Goal: Communication & Community: Connect with others

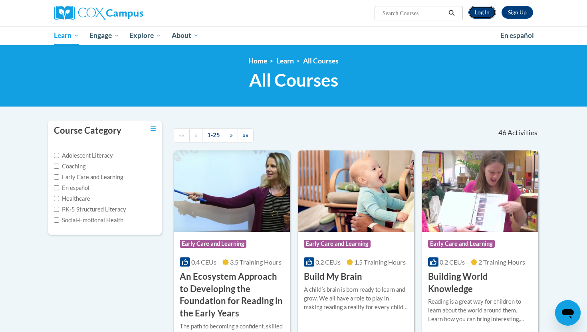
click at [483, 13] on link "Log In" at bounding box center [483, 12] width 28 height 13
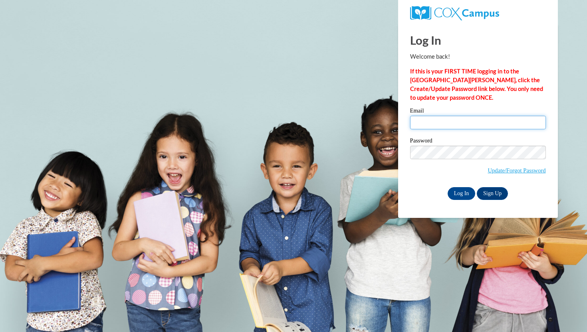
click at [427, 127] on input "Email" at bounding box center [478, 123] width 136 height 14
type input "cmasis@waukesha.k12.wi.us"
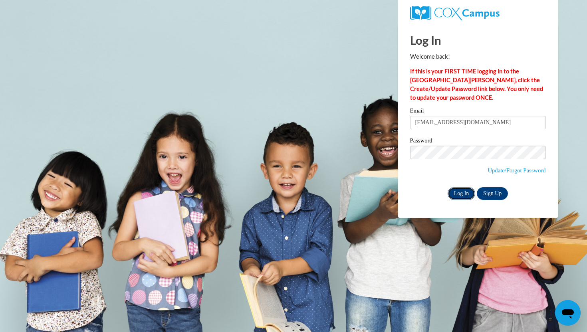
click at [455, 194] on input "Log In" at bounding box center [462, 193] width 28 height 13
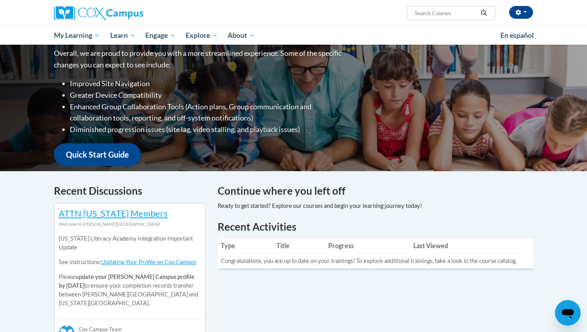
scroll to position [110, 0]
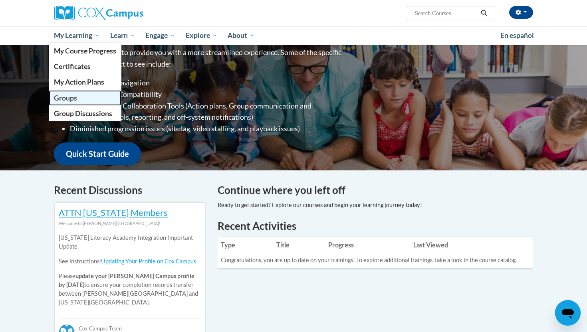
click at [71, 101] on span "Groups" at bounding box center [65, 98] width 23 height 8
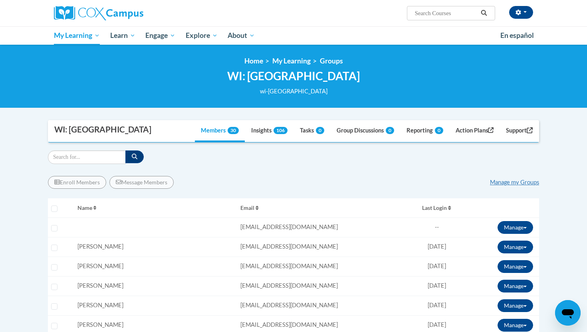
click at [513, 182] on link "Manage my Groups" at bounding box center [514, 182] width 49 height 7
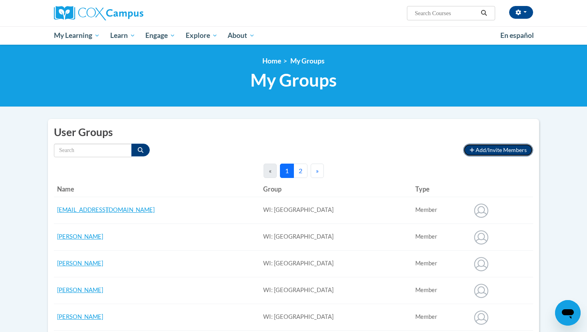
click at [478, 151] on span "Add/Invite Members" at bounding box center [501, 150] width 51 height 7
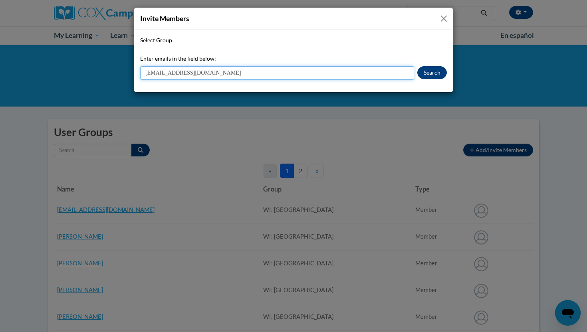
type input "[EMAIL_ADDRESS][DOMAIN_NAME]"
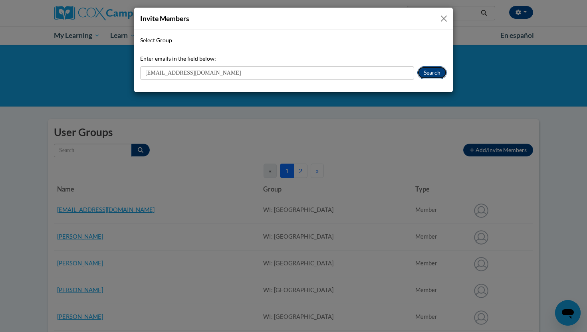
click at [435, 68] on button "Search" at bounding box center [432, 72] width 30 height 13
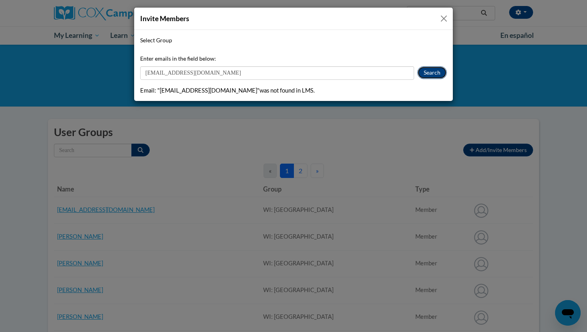
click at [429, 71] on button "Search" at bounding box center [432, 72] width 30 height 13
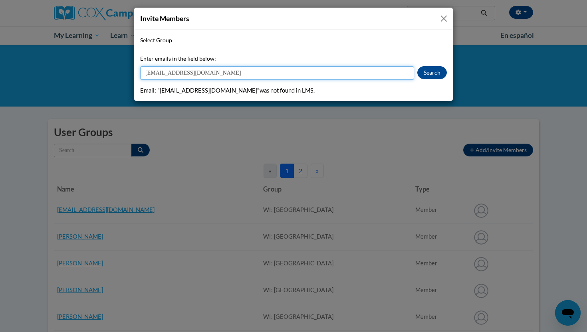
drag, startPoint x: 225, startPoint y: 70, endPoint x: 116, endPoint y: 67, distance: 108.7
click at [116, 67] on div "Invite Members Select Group Enter emails in the field below: mbrech@waukesha.k1…" at bounding box center [293, 166] width 587 height 332
click at [405, 73] on input "mbrech@waukesha.k12.wi.us" at bounding box center [277, 73] width 274 height 14
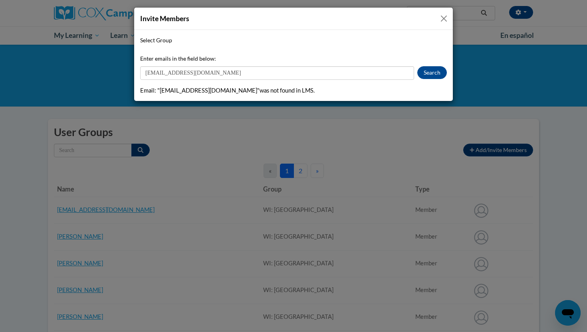
click at [157, 40] on span "Select Group" at bounding box center [156, 40] width 32 height 7
click at [0, 0] on select "Select Group" at bounding box center [0, 0] width 0 height 0
click at [446, 20] on button "Close" at bounding box center [444, 19] width 10 height 10
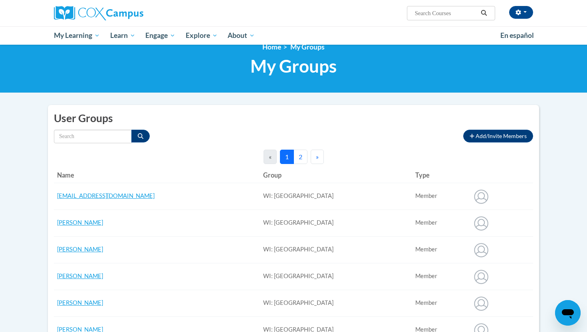
scroll to position [15, 0]
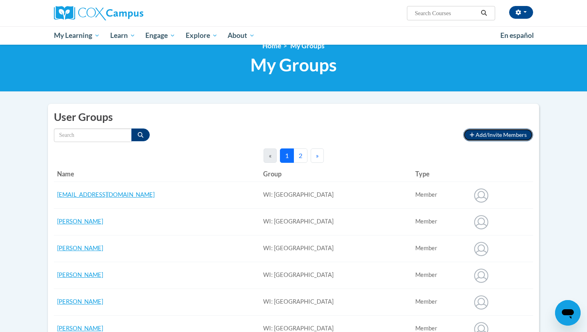
click at [475, 135] on button "Add/Invite Members" at bounding box center [498, 135] width 70 height 13
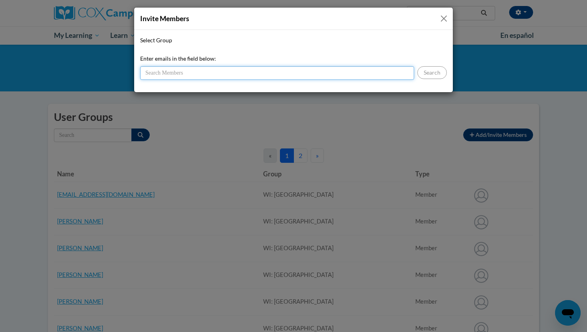
click at [177, 71] on input "Enter emails in the field below:" at bounding box center [277, 73] width 274 height 14
paste input "mbrech@waukesha.k12.wi.us"
click at [177, 71] on input "Enter emails in the field below:" at bounding box center [277, 73] width 274 height 14
type input "mbrech@waukesha.k12.wi.us"
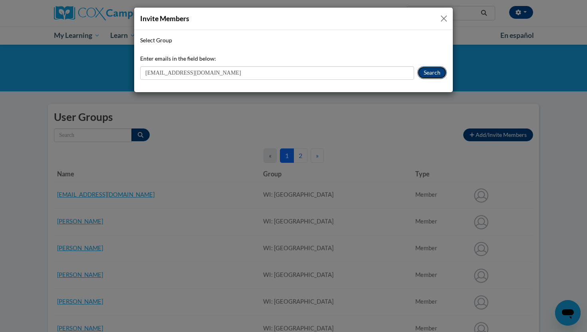
click at [435, 73] on button "Search" at bounding box center [432, 72] width 30 height 13
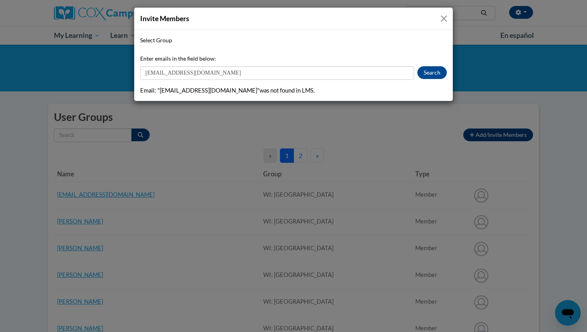
click at [446, 17] on button "Close" at bounding box center [444, 19] width 10 height 10
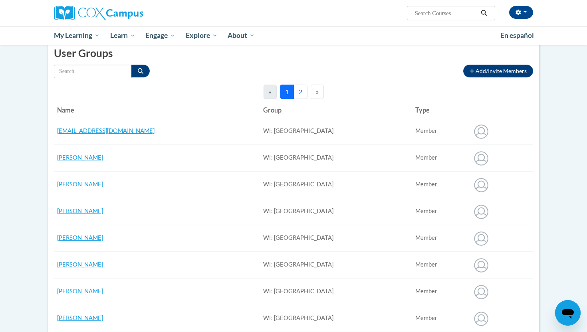
scroll to position [82, 0]
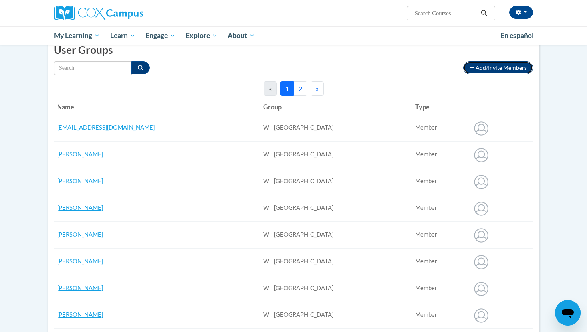
click at [502, 68] on span "Add/Invite Members" at bounding box center [501, 67] width 51 height 7
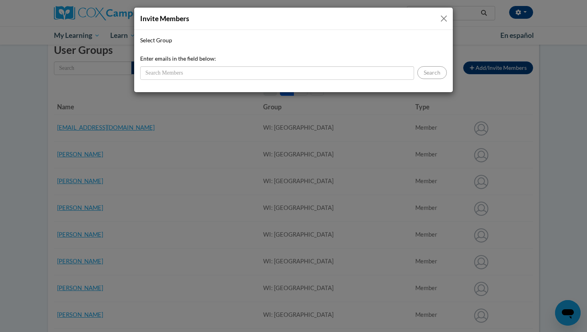
click at [443, 17] on button "Close" at bounding box center [444, 19] width 10 height 10
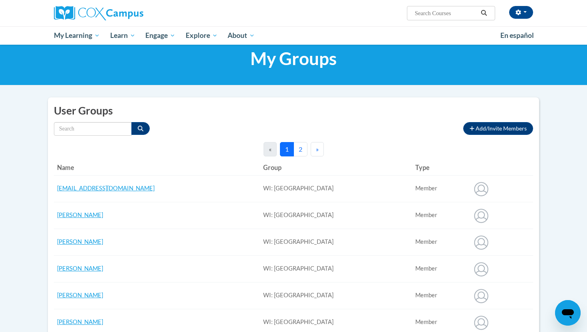
scroll to position [0, 0]
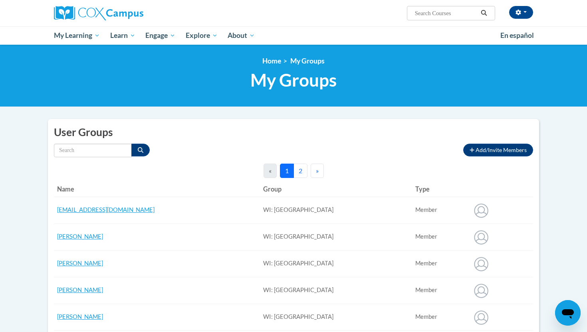
click at [300, 172] on button "2" at bounding box center [301, 171] width 14 height 14
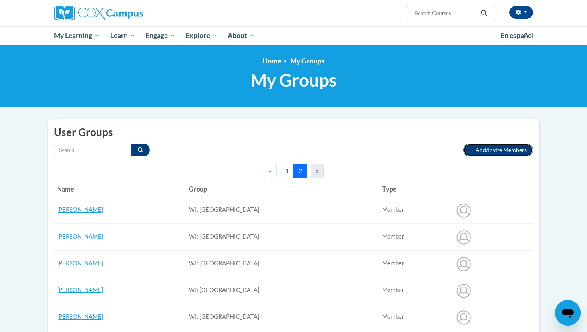
click at [499, 151] on span "Add/Invite Members" at bounding box center [501, 150] width 51 height 7
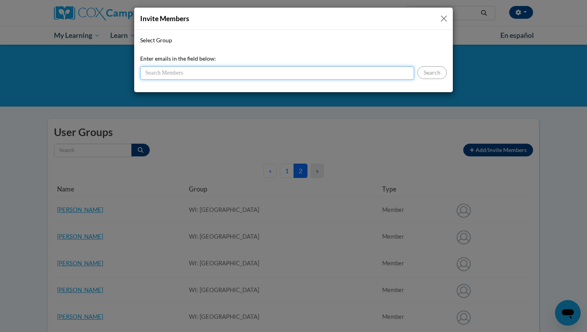
click at [164, 74] on input "Enter emails in the field below:" at bounding box center [277, 73] width 274 height 14
paste input "mgraf@waukesha.k12.wi.us"
type input "mgraf@waukesha.k12.wi.us"
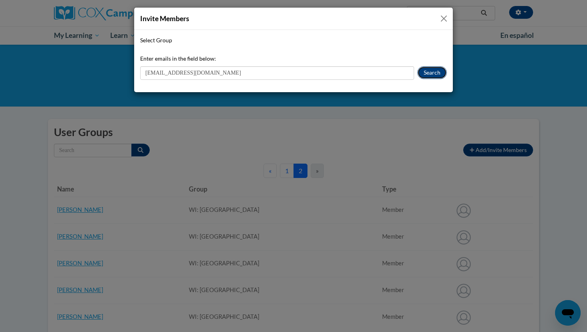
click at [440, 73] on button "Search" at bounding box center [432, 72] width 30 height 13
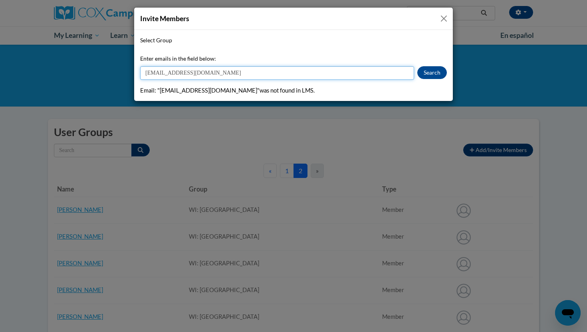
click at [265, 76] on input "mgraf@waukesha.k12.wi.us" at bounding box center [277, 73] width 274 height 14
drag, startPoint x: 265, startPoint y: 76, endPoint x: 78, endPoint y: 61, distance: 187.5
click at [78, 61] on div "Invite Members Select Group Enter emails in the field below: mgraf@waukesha.k12…" at bounding box center [293, 166] width 587 height 332
drag, startPoint x: 218, startPoint y: 70, endPoint x: 242, endPoint y: 77, distance: 24.6
click at [242, 77] on input "mgraf@waukesha.k12.wi.us" at bounding box center [277, 73] width 274 height 14
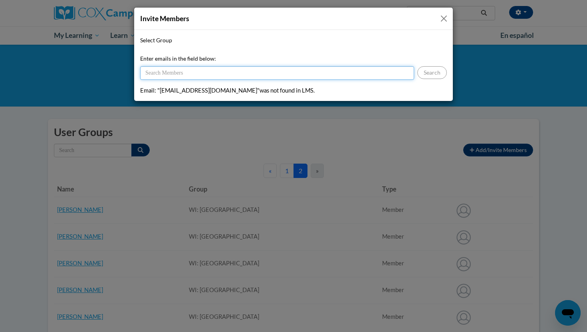
paste input "amccaughin@waukesha.k12.wi.us"
type input "amccaughin@waukesha.k12.wi.us"
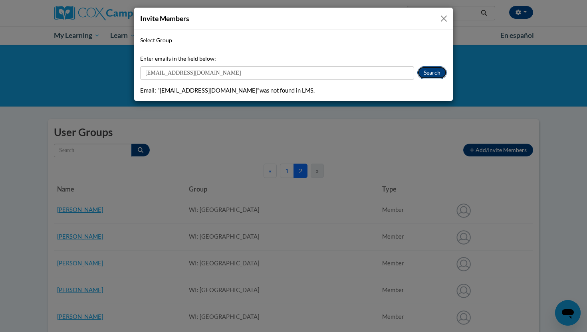
click at [425, 70] on button "Search" at bounding box center [432, 72] width 30 height 13
click at [443, 17] on button "Close" at bounding box center [444, 19] width 10 height 10
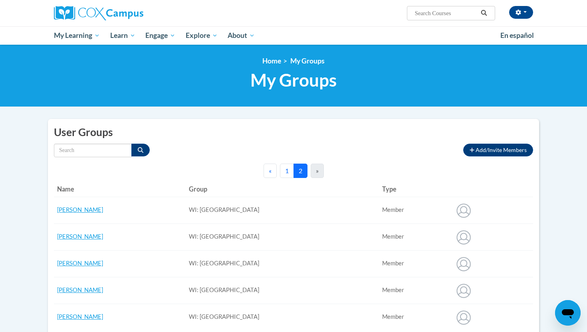
click at [511, 141] on div "User Groups Add/Invite Members Connections to other member users by connection …" at bounding box center [293, 232] width 491 height 226
click at [504, 146] on button "Add/Invite Members" at bounding box center [498, 150] width 70 height 13
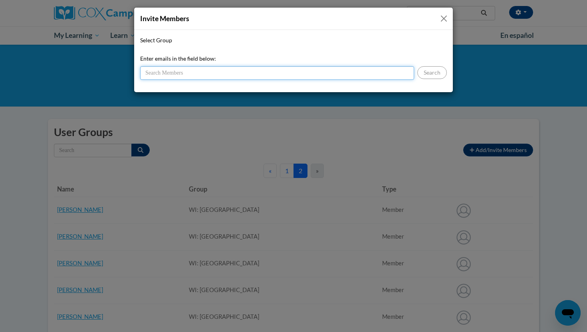
paste input "amccaughin@waukesha.k12.wi.us"
type input "amccaughin@waukesha.k12.wi.us"
drag, startPoint x: 248, startPoint y: 70, endPoint x: 91, endPoint y: 34, distance: 161.0
click at [91, 34] on div "Invite Members Select Group Enter emails in the field below: amccaughin@waukesh…" at bounding box center [293, 166] width 587 height 332
paste input "amccaughin@waukesha.k12.wi.us"
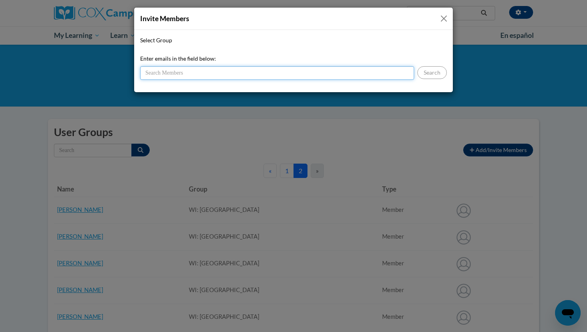
type input "amccaughin@waukesha.k12.wi.us"
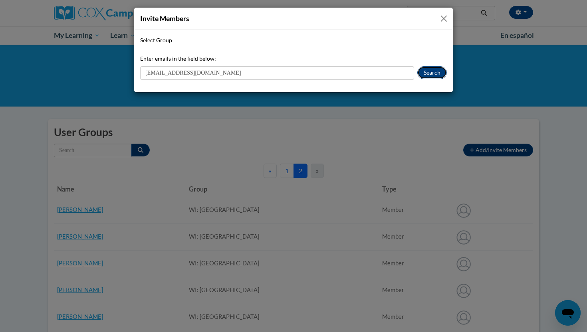
click at [433, 77] on button "Search" at bounding box center [432, 72] width 30 height 13
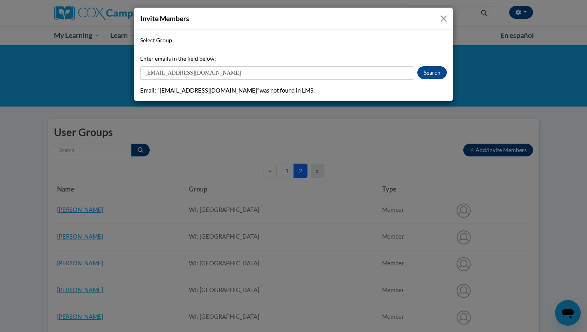
click at [446, 13] on div "Invite Members" at bounding box center [293, 19] width 319 height 22
click at [443, 23] on button "Close" at bounding box center [444, 19] width 10 height 10
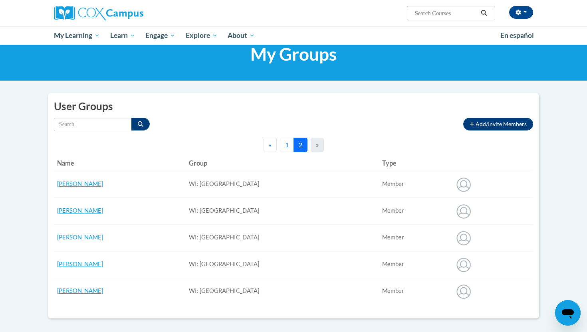
scroll to position [25, 0]
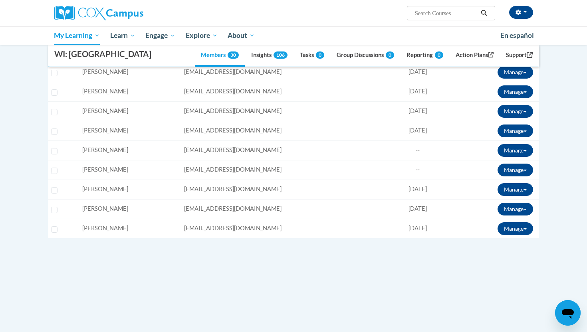
scroll to position [581, 0]
